Goal: Unclear: Browse casually

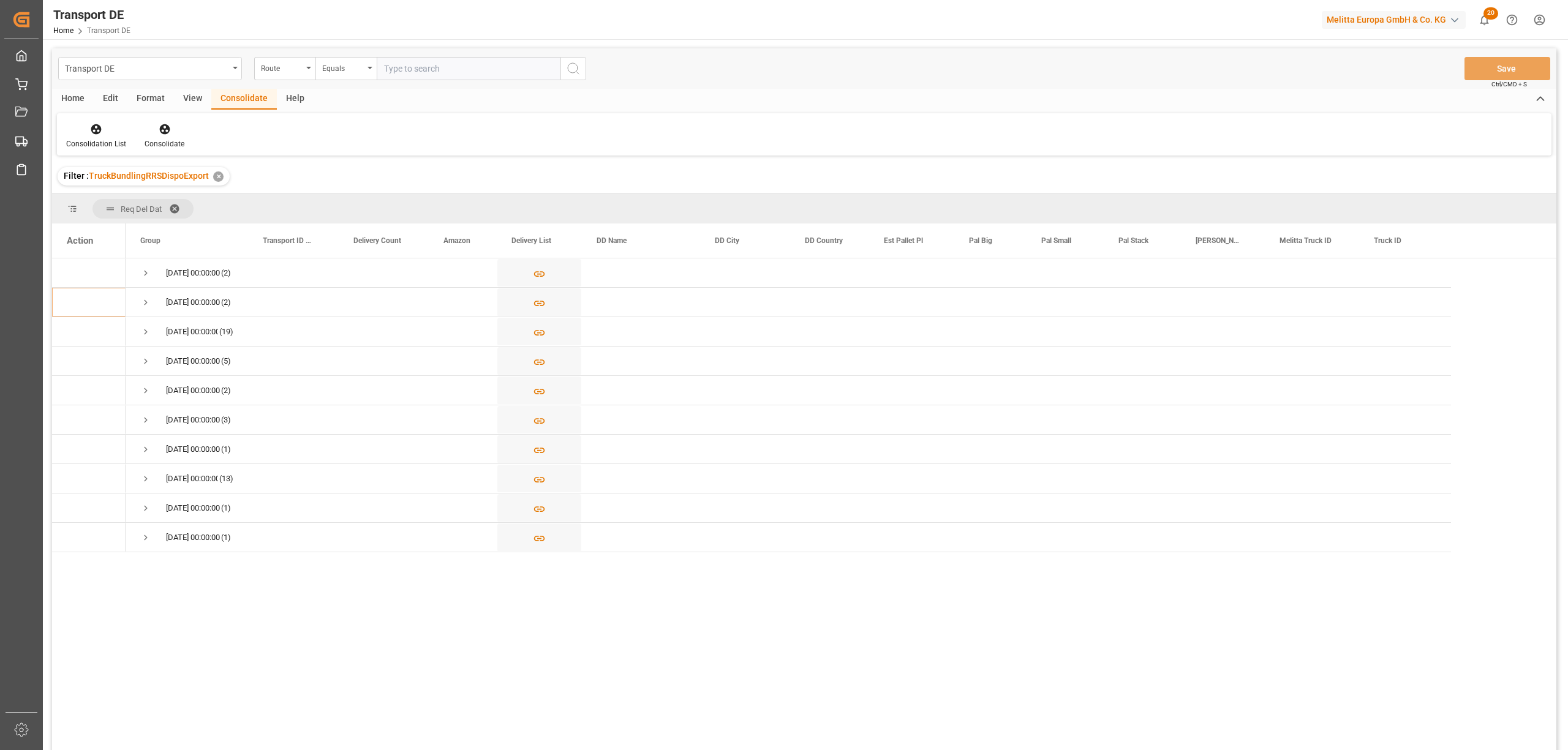
scroll to position [163, 0]
